Goal: Task Accomplishment & Management: Complete application form

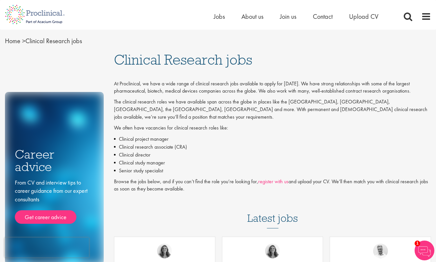
click at [277, 178] on link "register with us" at bounding box center [273, 181] width 30 height 7
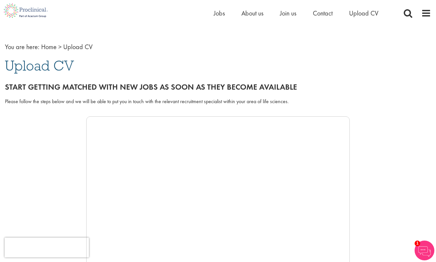
scroll to position [16, 0]
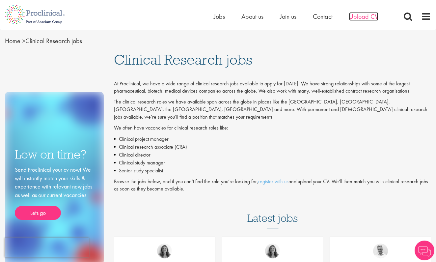
click at [362, 19] on span "Upload CV" at bounding box center [363, 16] width 29 height 9
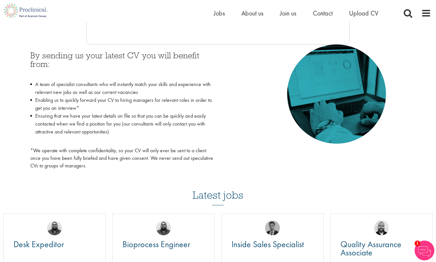
scroll to position [288, 0]
click at [423, 250] on img at bounding box center [424, 250] width 20 height 20
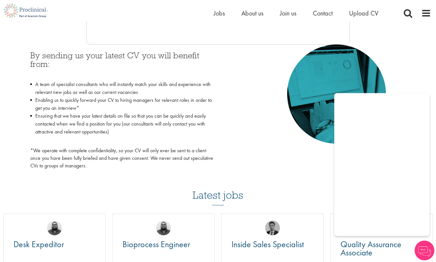
click at [271, 153] on div "By sending us your latest CV you will benefit from: A team of specialist consul…" at bounding box center [217, 108] width 385 height 128
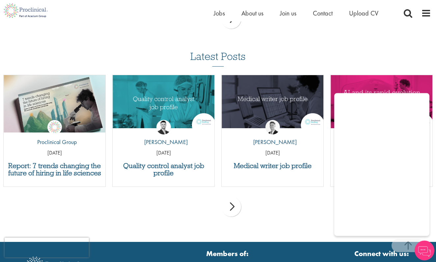
scroll to position [619, 0]
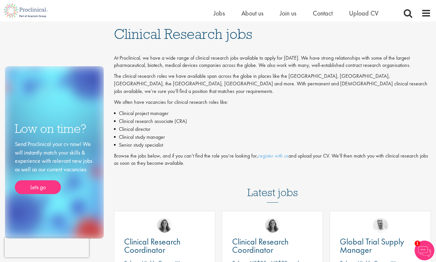
scroll to position [17, 0]
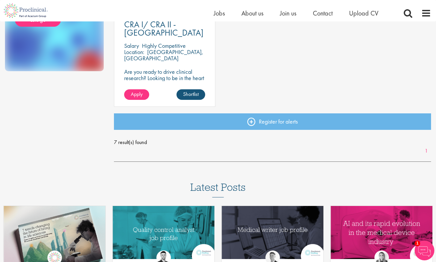
scroll to position [391, 0]
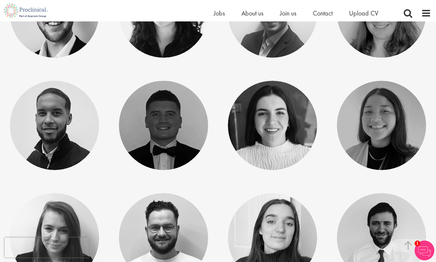
scroll to position [1614, 0]
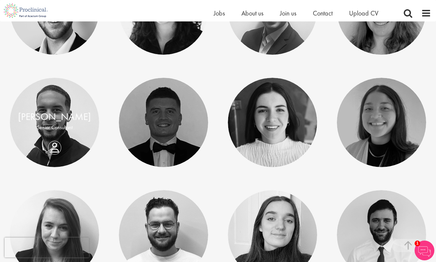
click at [71, 151] on link at bounding box center [54, 122] width 89 height 89
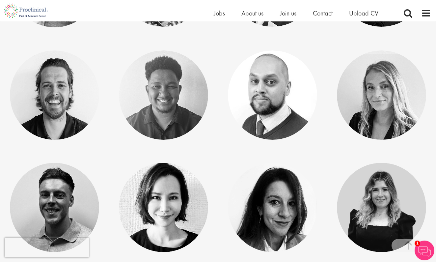
scroll to position [2094, 0]
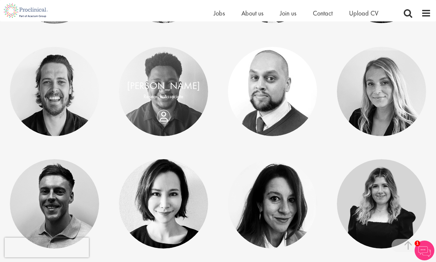
click at [182, 107] on link at bounding box center [163, 91] width 89 height 89
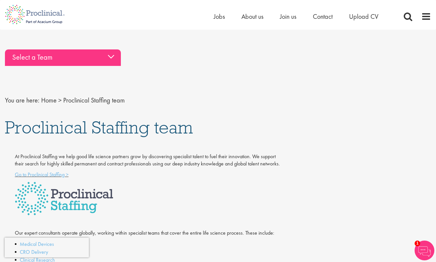
click at [110, 56] on div "Select a Team" at bounding box center [63, 57] width 116 height 16
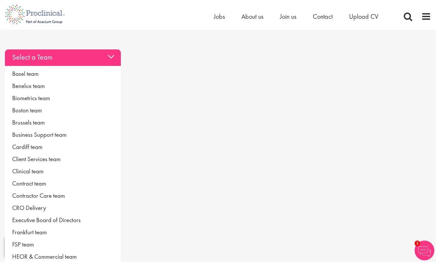
click at [110, 57] on div "Select a Team" at bounding box center [63, 57] width 116 height 16
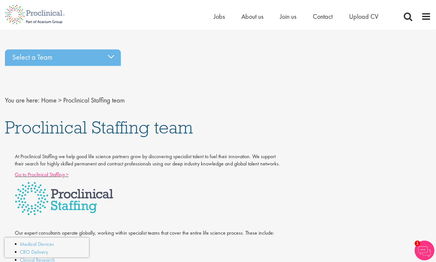
click at [42, 173] on link "Go to Proclinical Staffing >" at bounding box center [42, 174] width 54 height 7
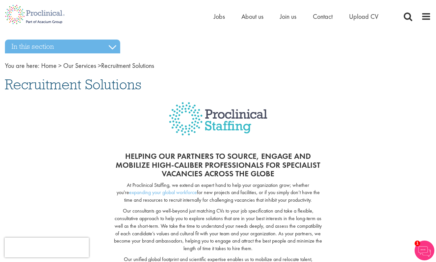
click at [211, 18] on div "Home Jobs About us Join us Contact Upload CV" at bounding box center [215, 12] width 431 height 25
click at [219, 17] on span "Jobs" at bounding box center [218, 16] width 11 height 9
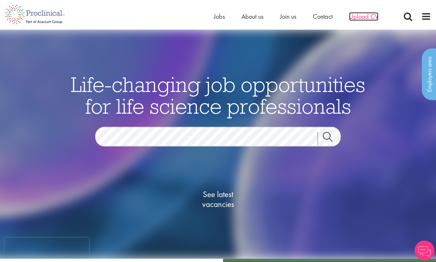
click at [360, 17] on span "Upload CV" at bounding box center [363, 16] width 29 height 9
